Goal: Transaction & Acquisition: Download file/media

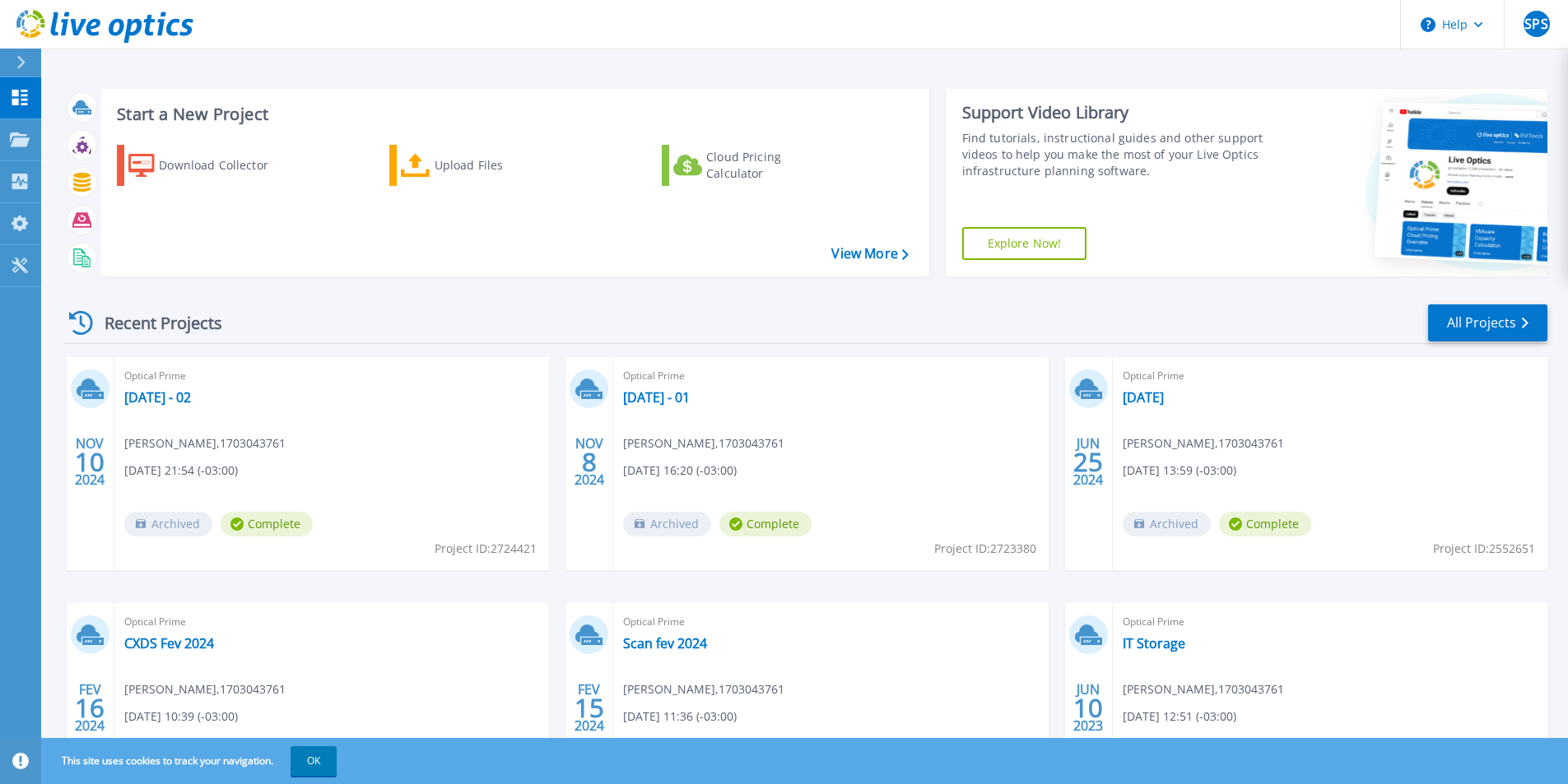
click at [377, 292] on div "Recent Projects All Projects NOV 10 2024 Optical Prime Nov 2024 - 02 Sérgio Sou…" at bounding box center [805, 576] width 1484 height 572
click at [235, 161] on div "Download Collector" at bounding box center [225, 165] width 132 height 33
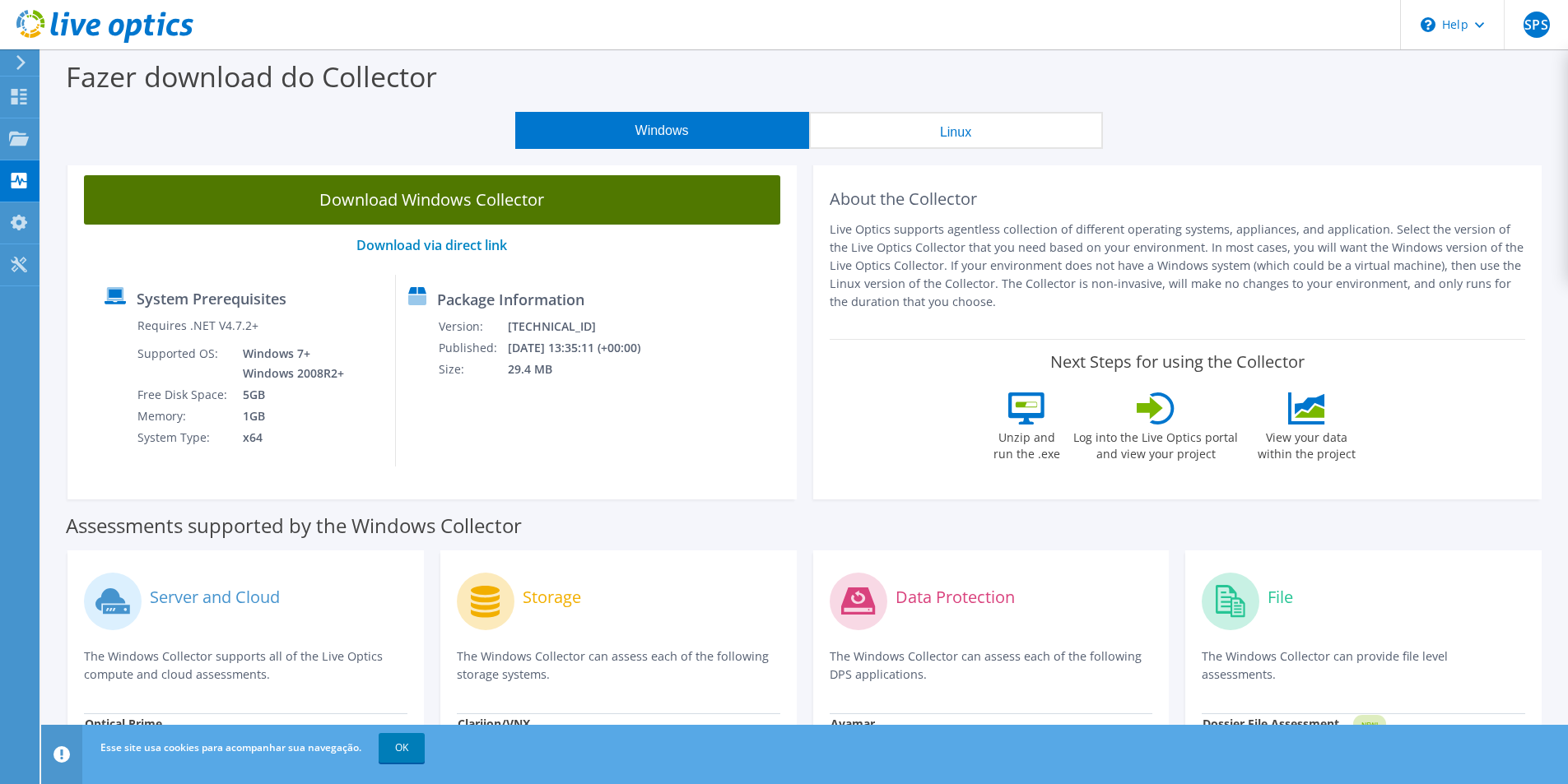
click at [550, 210] on link "Download Windows Collector" at bounding box center [431, 200] width 696 height 50
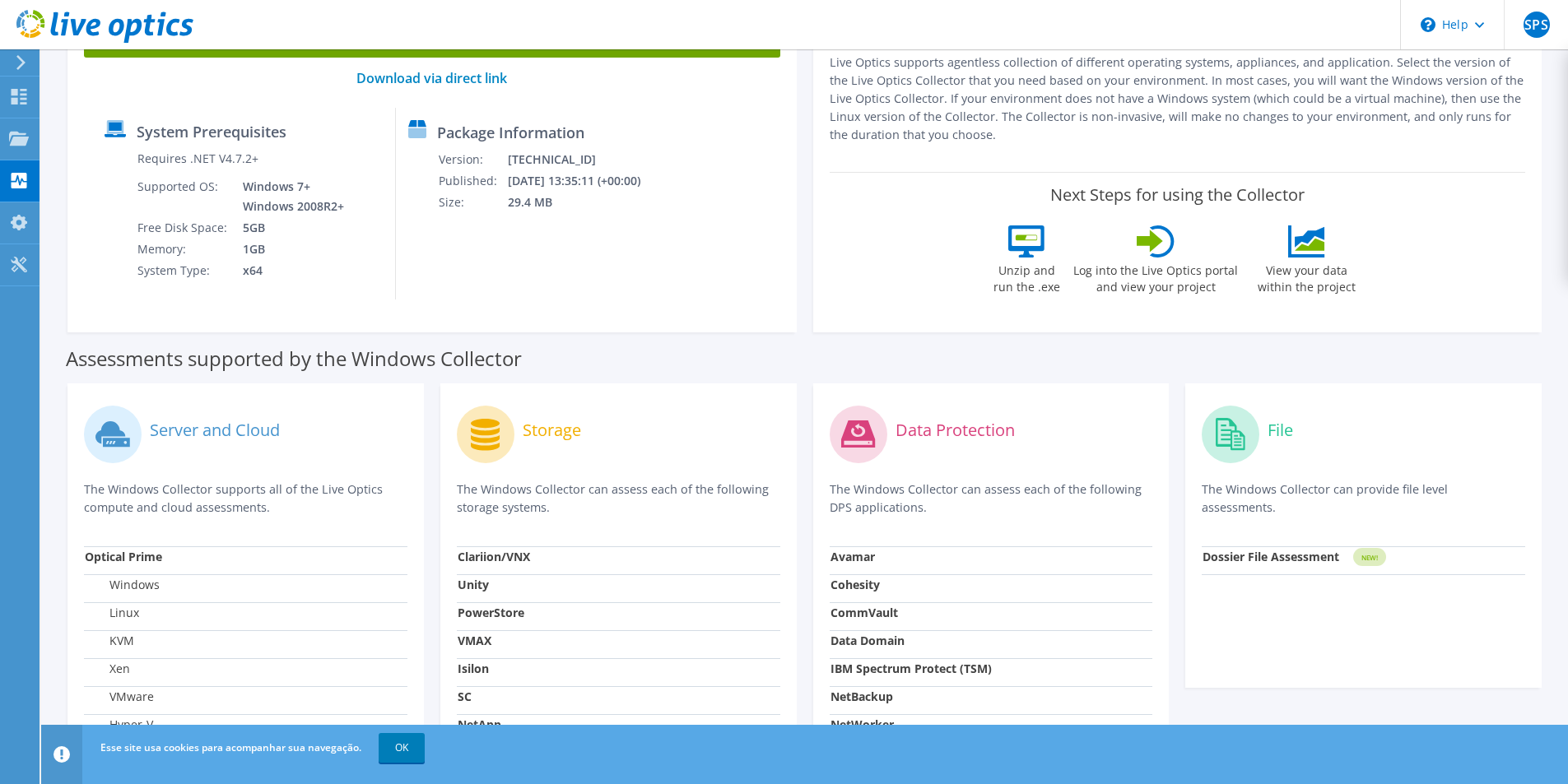
scroll to position [84, 0]
